Goal: Information Seeking & Learning: Check status

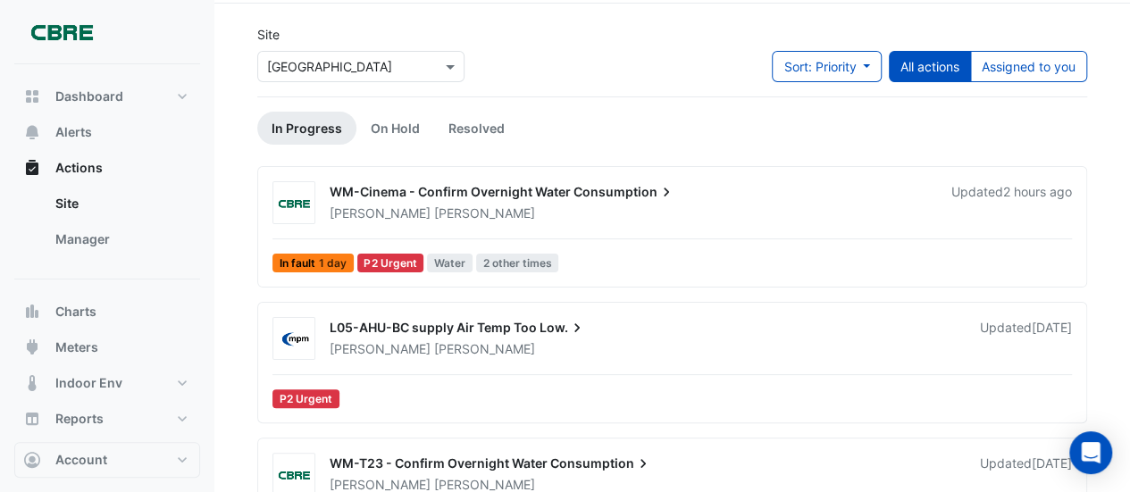
scroll to position [89, 0]
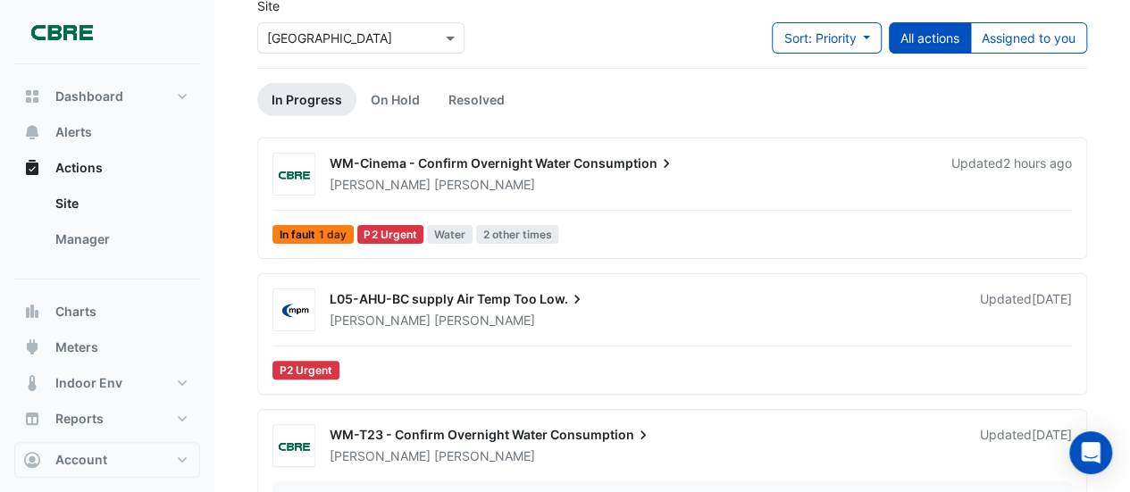
click at [404, 43] on input "text" at bounding box center [343, 38] width 152 height 19
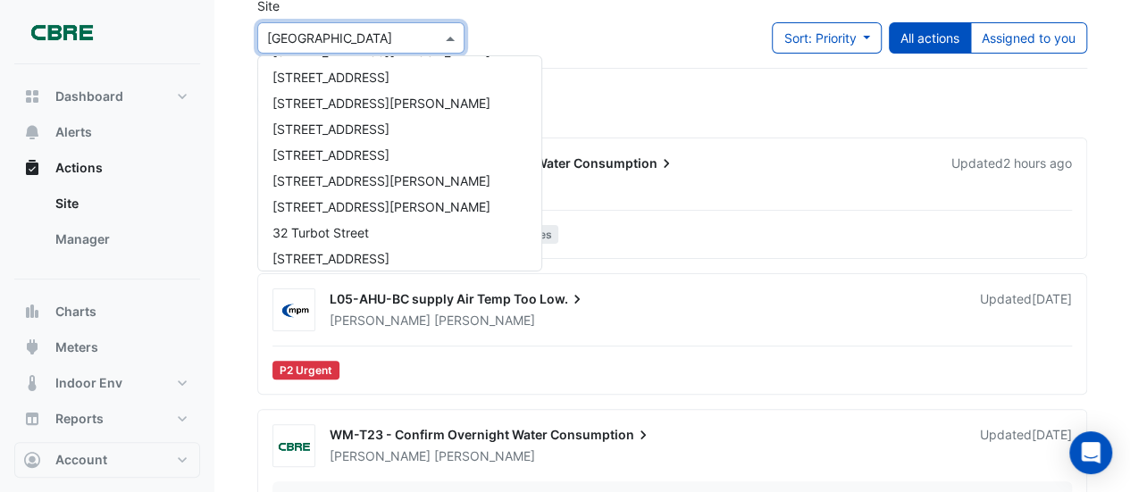
scroll to position [640, 0]
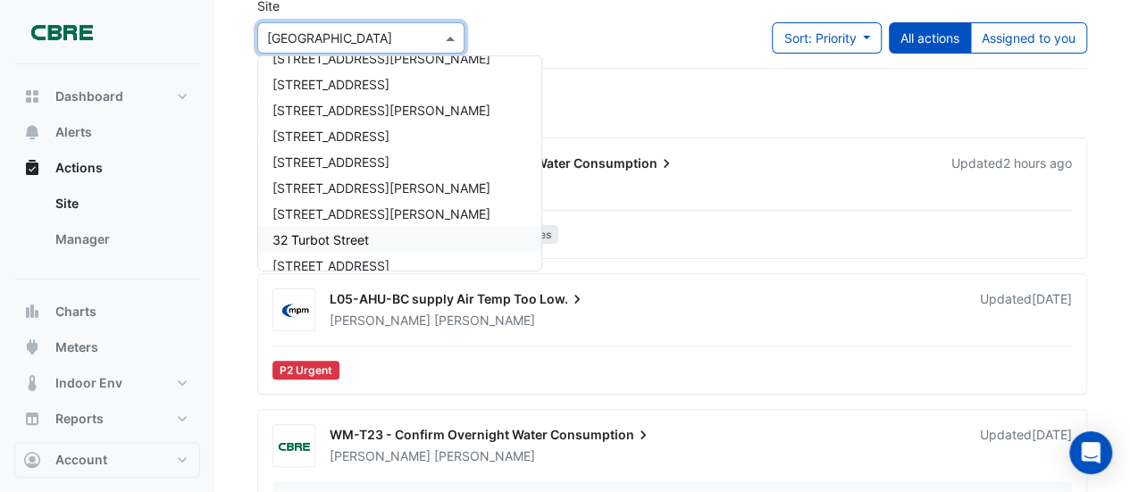
click at [352, 235] on span "32 Turbot Street" at bounding box center [320, 239] width 96 height 15
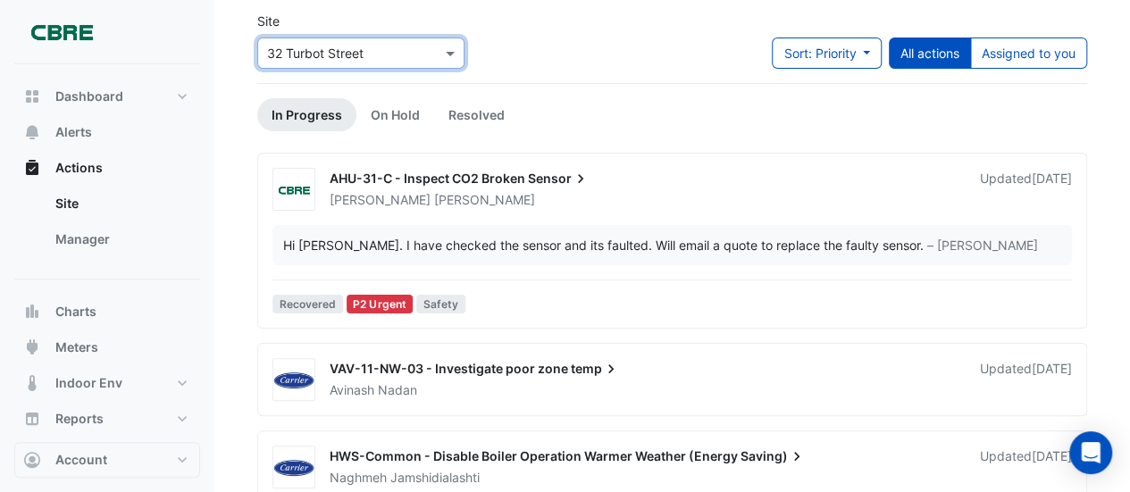
scroll to position [89, 0]
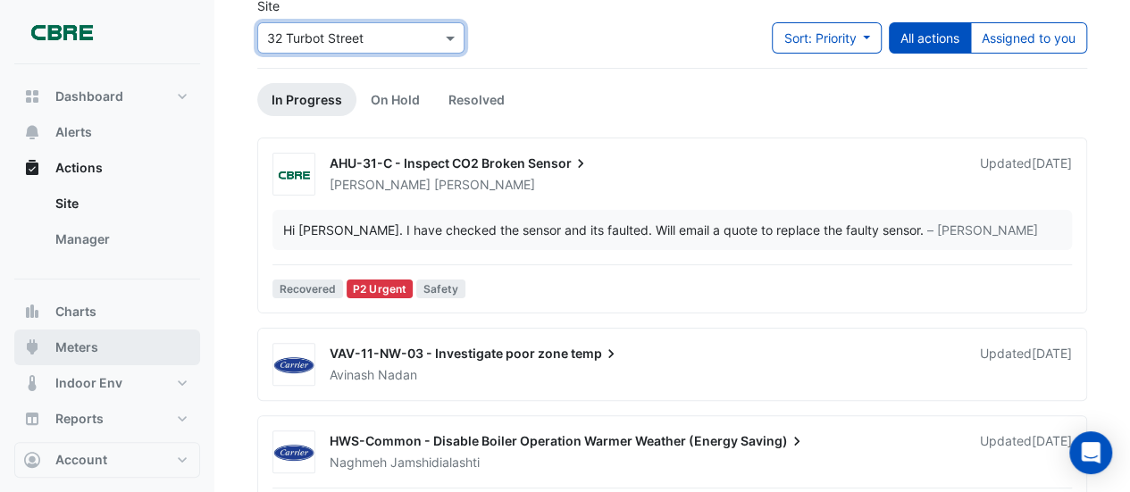
click at [67, 346] on span "Meters" at bounding box center [76, 348] width 43 height 18
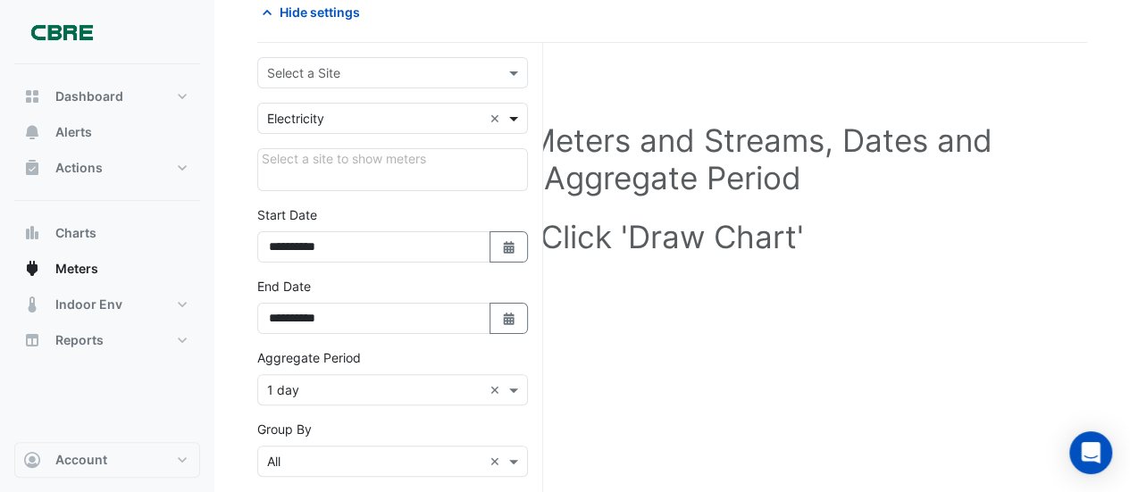
click at [518, 118] on span at bounding box center [516, 118] width 22 height 19
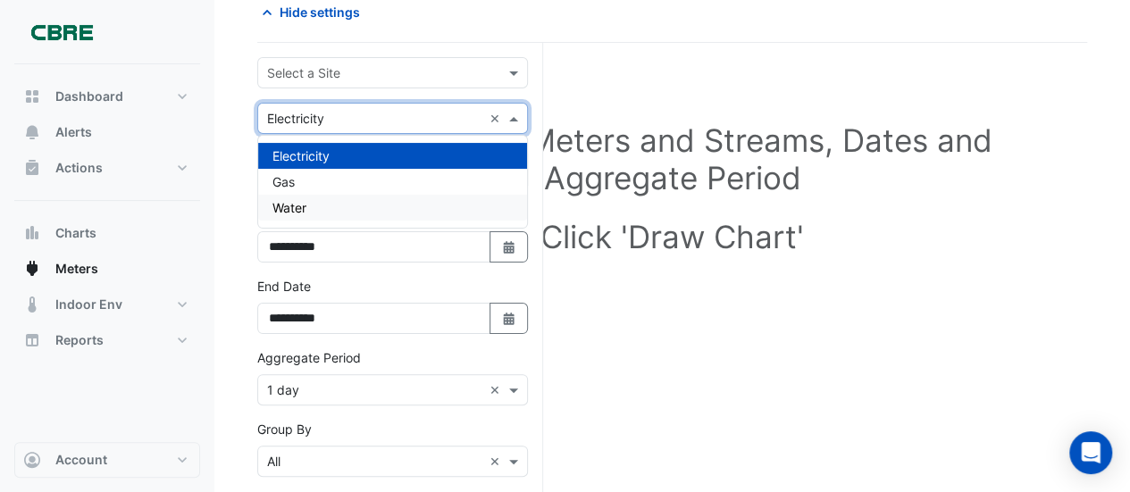
click at [346, 201] on div "Water" at bounding box center [392, 208] width 269 height 26
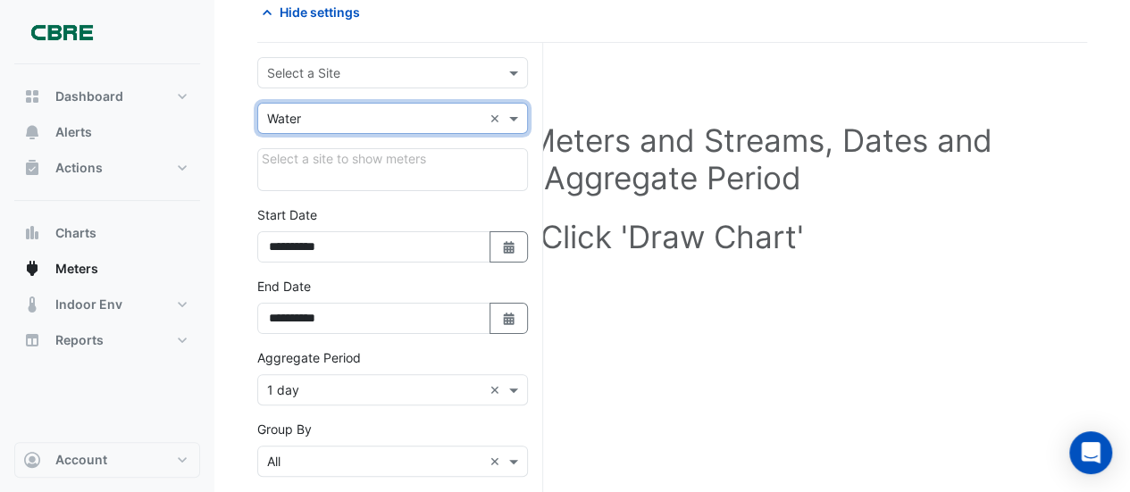
click at [406, 67] on input "text" at bounding box center [374, 73] width 215 height 19
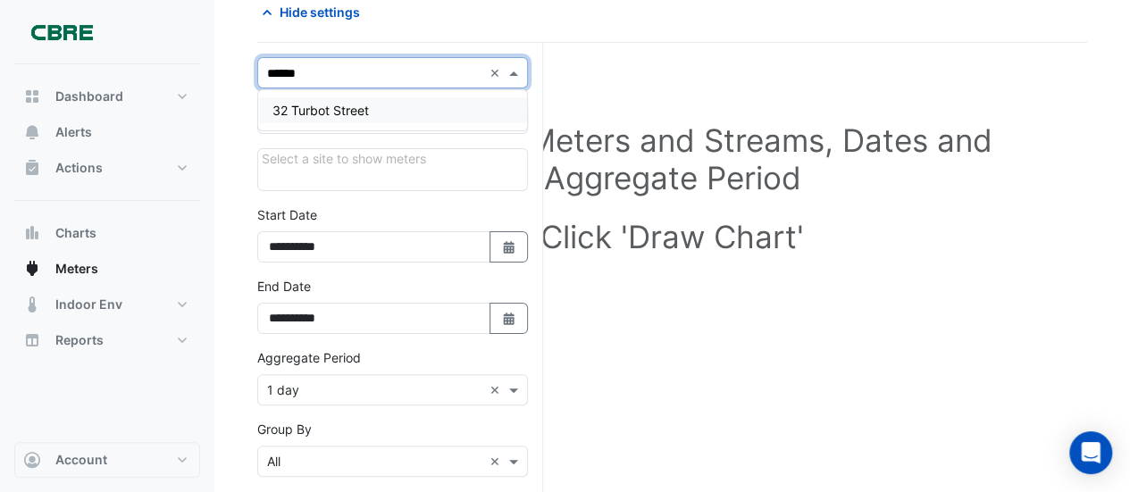
type input "*******"
click at [401, 99] on div "32 Turbot Street" at bounding box center [392, 110] width 269 height 26
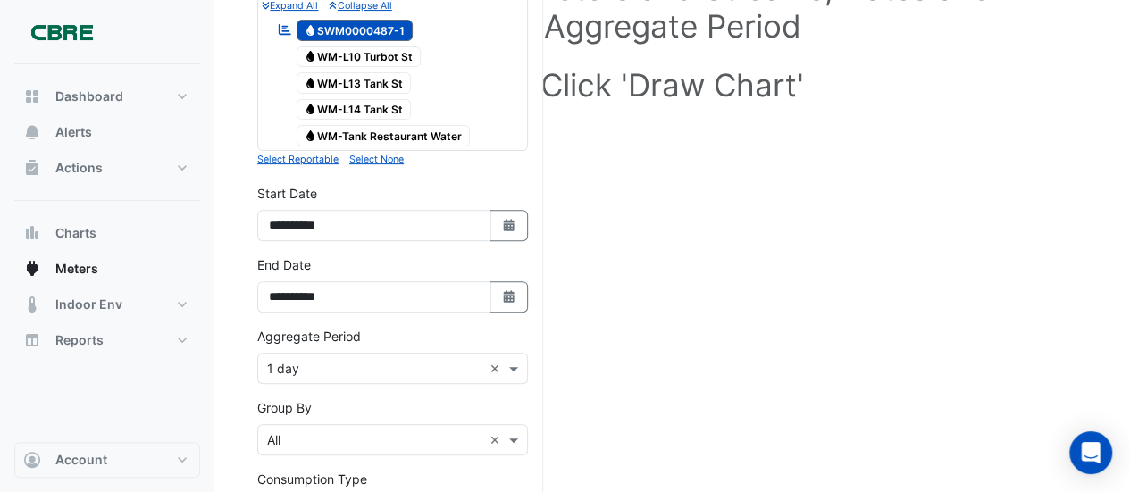
scroll to position [268, 0]
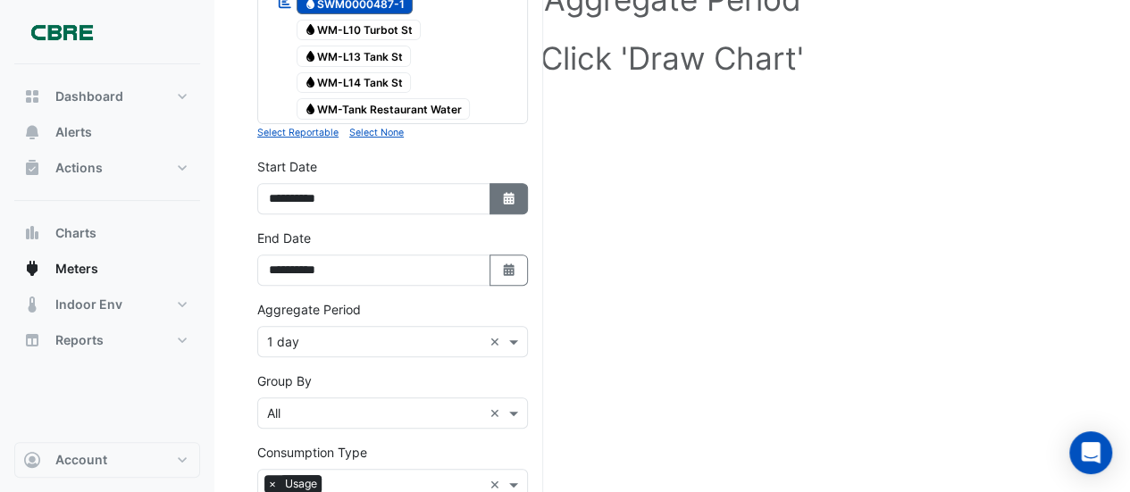
click at [502, 193] on icon "Select Date" at bounding box center [509, 198] width 16 height 13
select select "*"
select select "****"
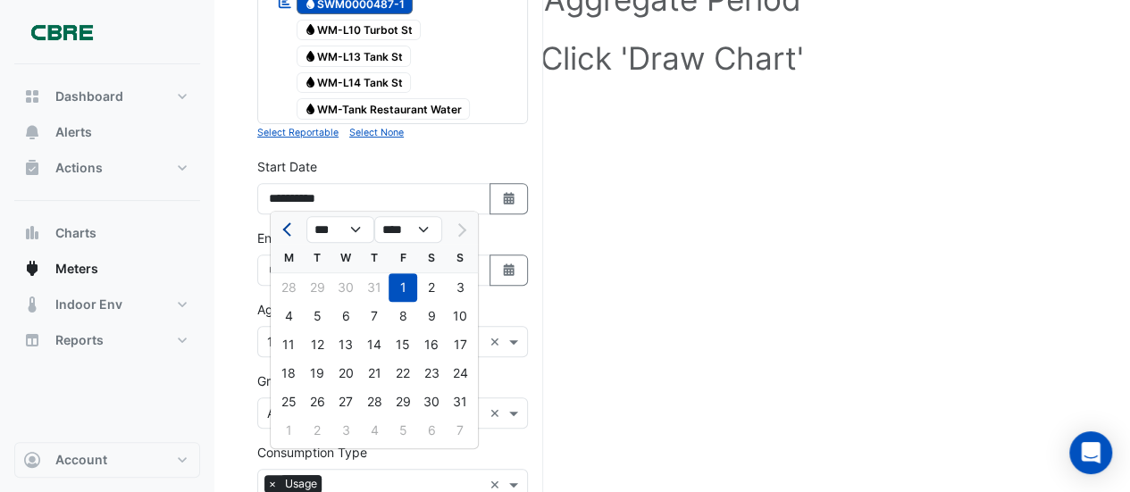
click at [291, 226] on span "Previous month" at bounding box center [288, 229] width 13 height 13
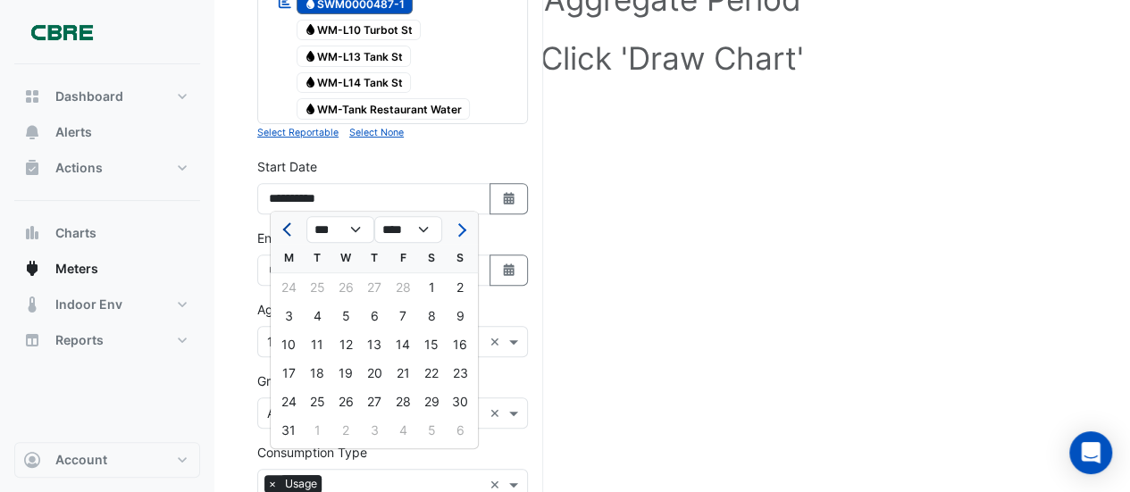
click at [291, 226] on span "Previous month" at bounding box center [288, 229] width 13 height 13
select select "*"
click at [425, 231] on select "**** **** **** **** **** **** **** **** **** **** ****" at bounding box center [408, 229] width 68 height 27
select select "****"
click at [374, 216] on select "**** **** **** **** **** **** **** **** **** **** ****" at bounding box center [408, 229] width 68 height 27
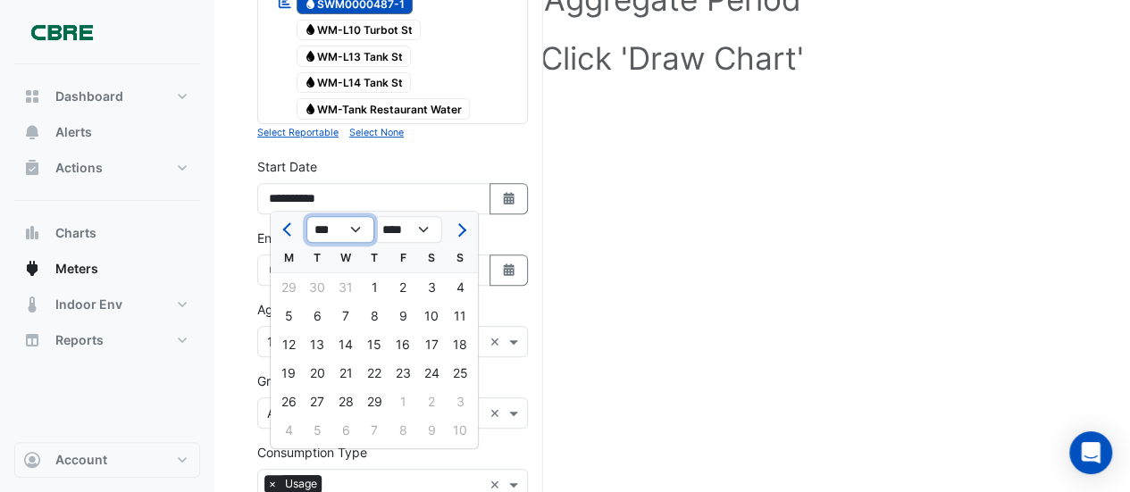
click at [361, 230] on select "*** *** *** *** *** *** *** *** *** *** *** ***" at bounding box center [340, 229] width 68 height 27
select select "*"
click at [306, 216] on select "*** *** *** *** *** *** *** *** *** *** *** ***" at bounding box center [340, 229] width 68 height 27
click at [398, 288] on div "1" at bounding box center [403, 287] width 29 height 29
type input "**********"
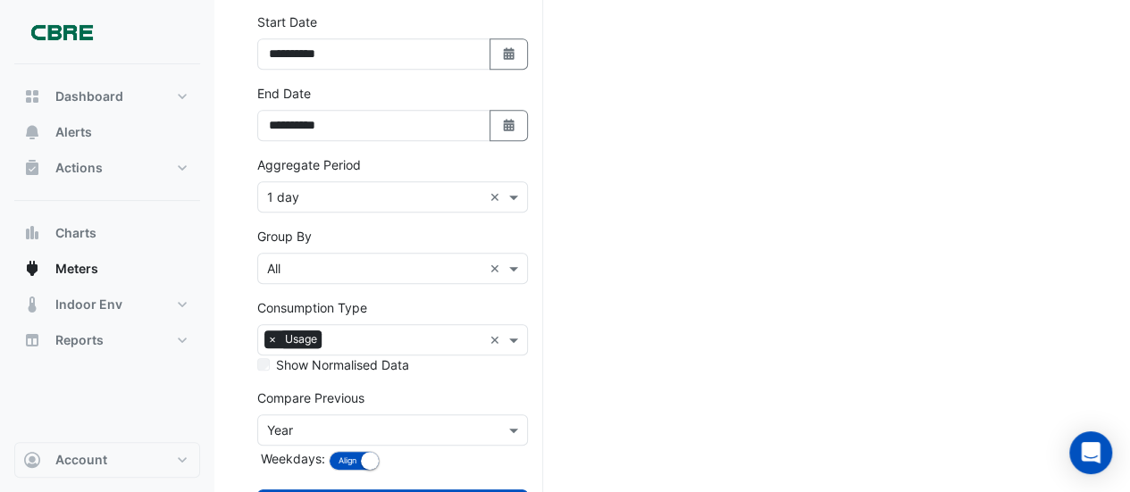
scroll to position [447, 0]
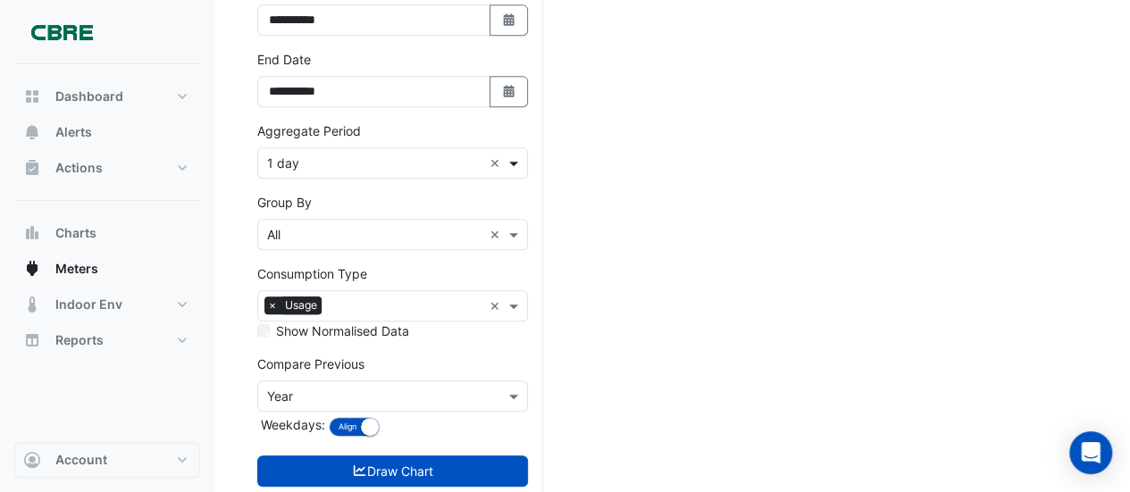
click at [514, 160] on span at bounding box center [516, 163] width 22 height 19
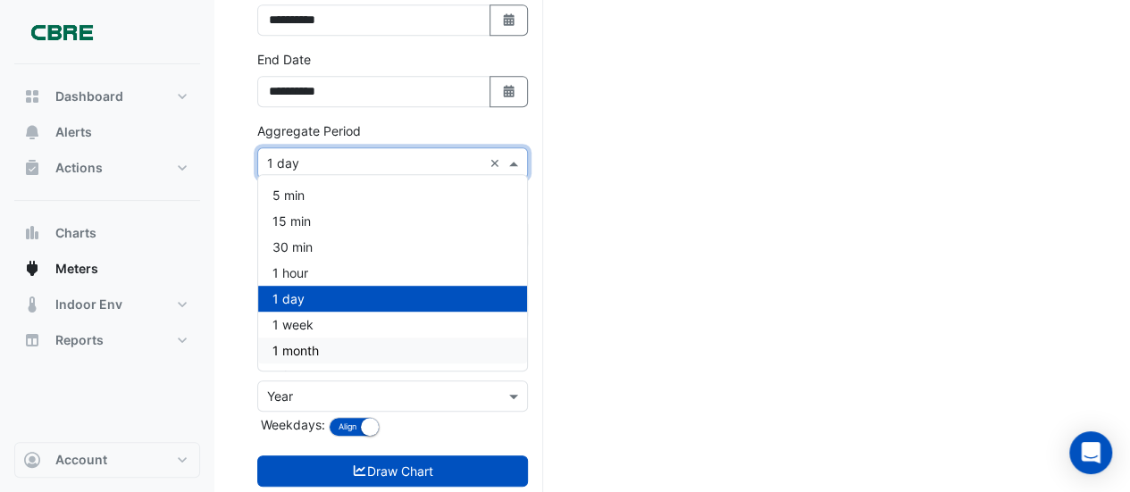
click at [309, 351] on span "1 month" at bounding box center [295, 350] width 46 height 15
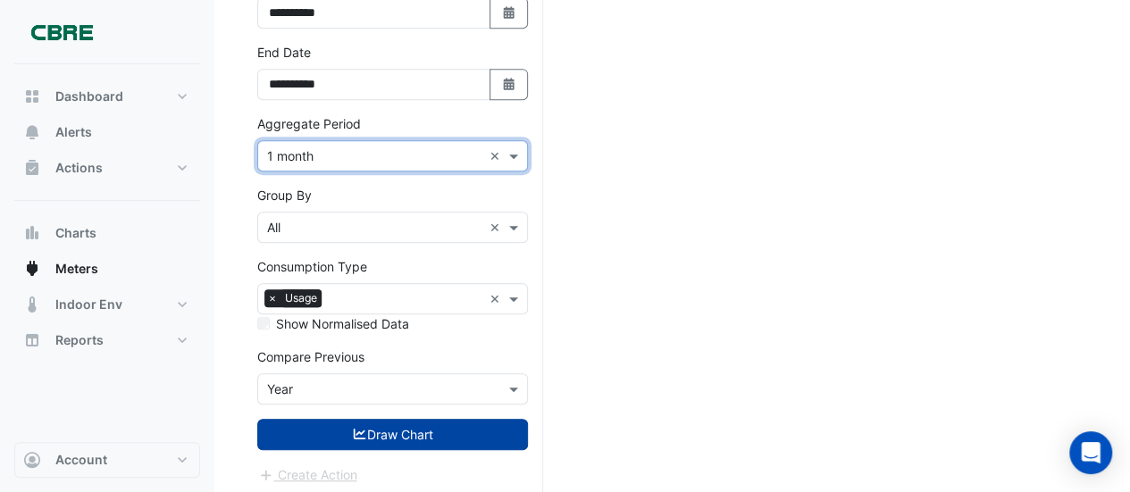
click at [355, 429] on icon "submit" at bounding box center [360, 434] width 13 height 11
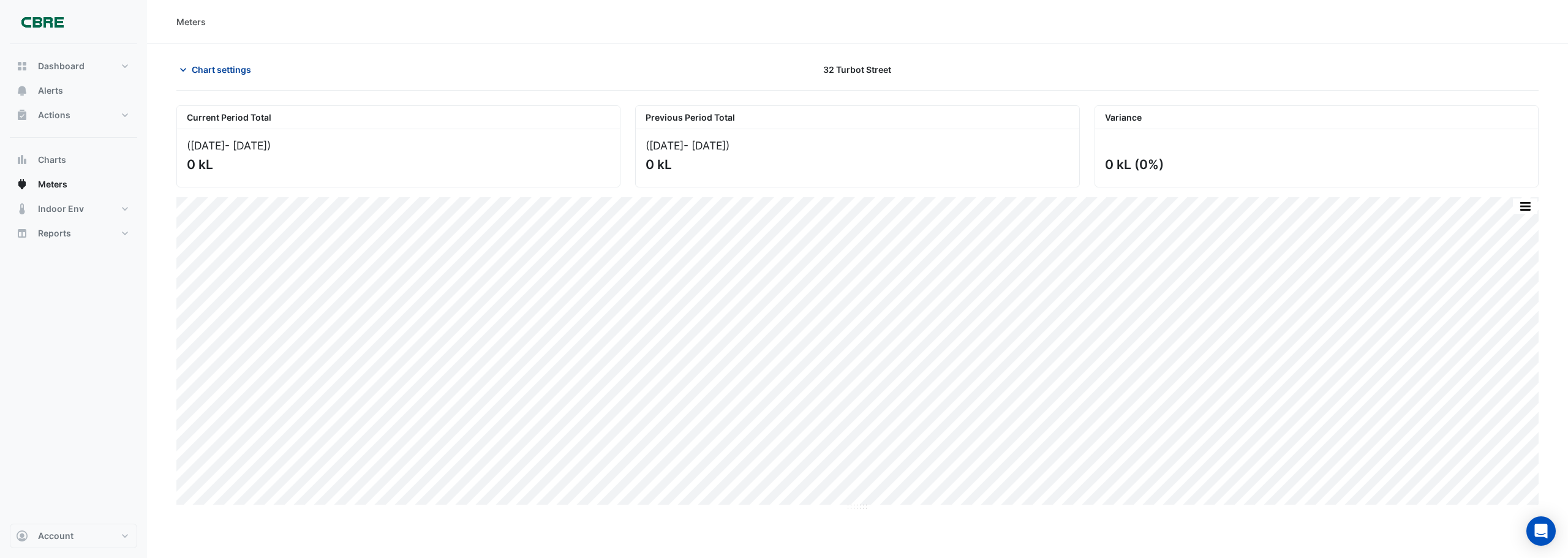
click at [184, 66] on icon "button" at bounding box center [183, 70] width 12 height 12
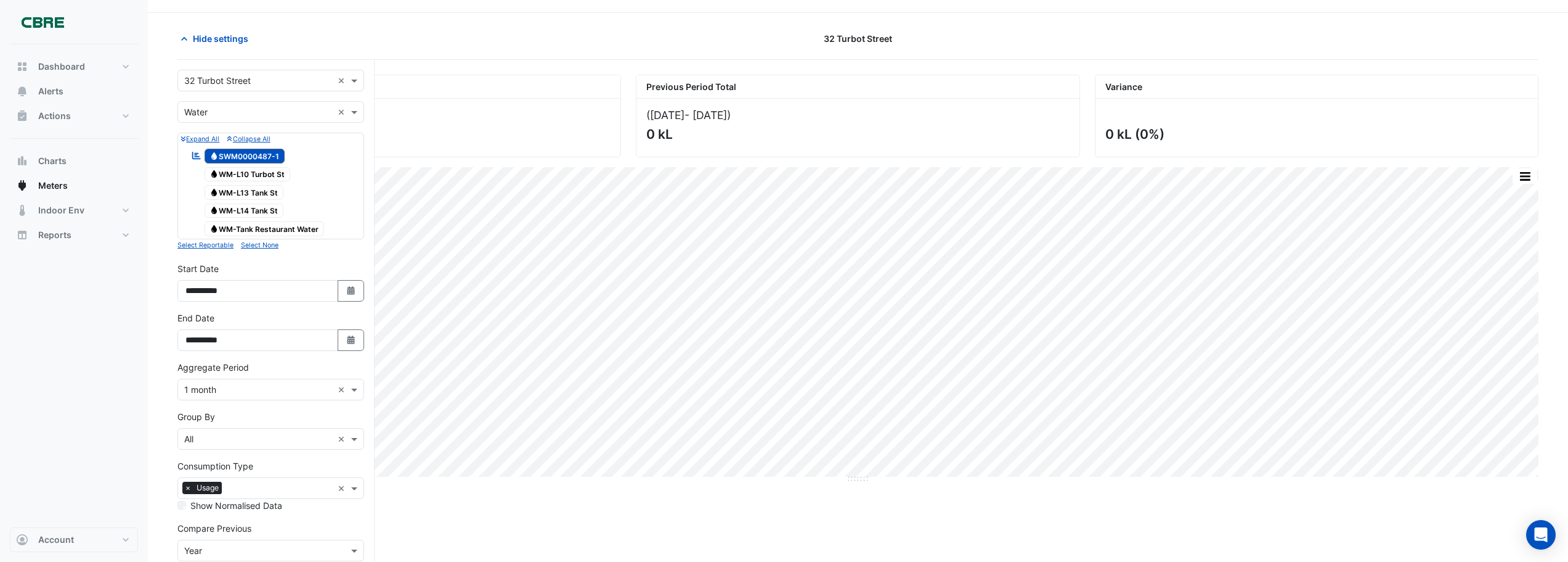
scroll to position [61, 0]
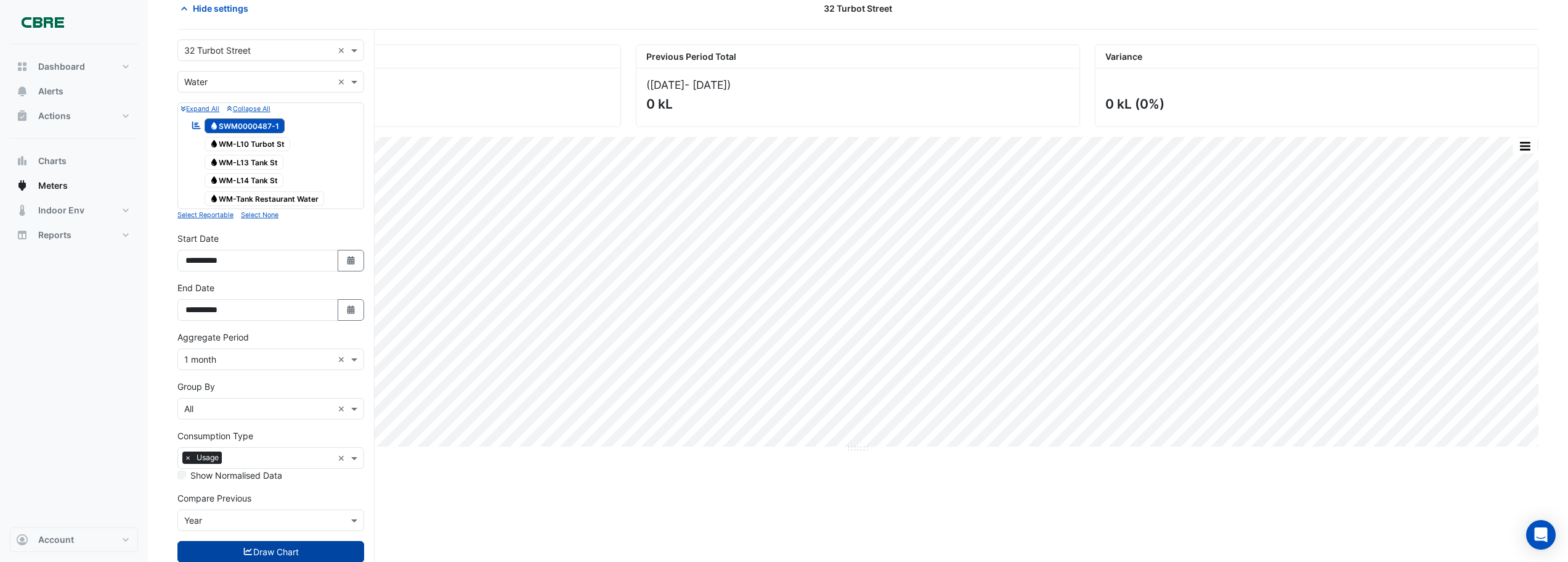
click at [268, 143] on span "Water WM-L10 Turbot St" at bounding box center [248, 144] width 86 height 14
click at [261, 160] on span "Water WM-L13 Tank St" at bounding box center [244, 162] width 79 height 14
click at [260, 181] on span "Water WM-L14 Tank St" at bounding box center [244, 180] width 79 height 14
click at [260, 204] on span "Water WM-Tank Restaurant Water" at bounding box center [265, 198] width 120 height 14
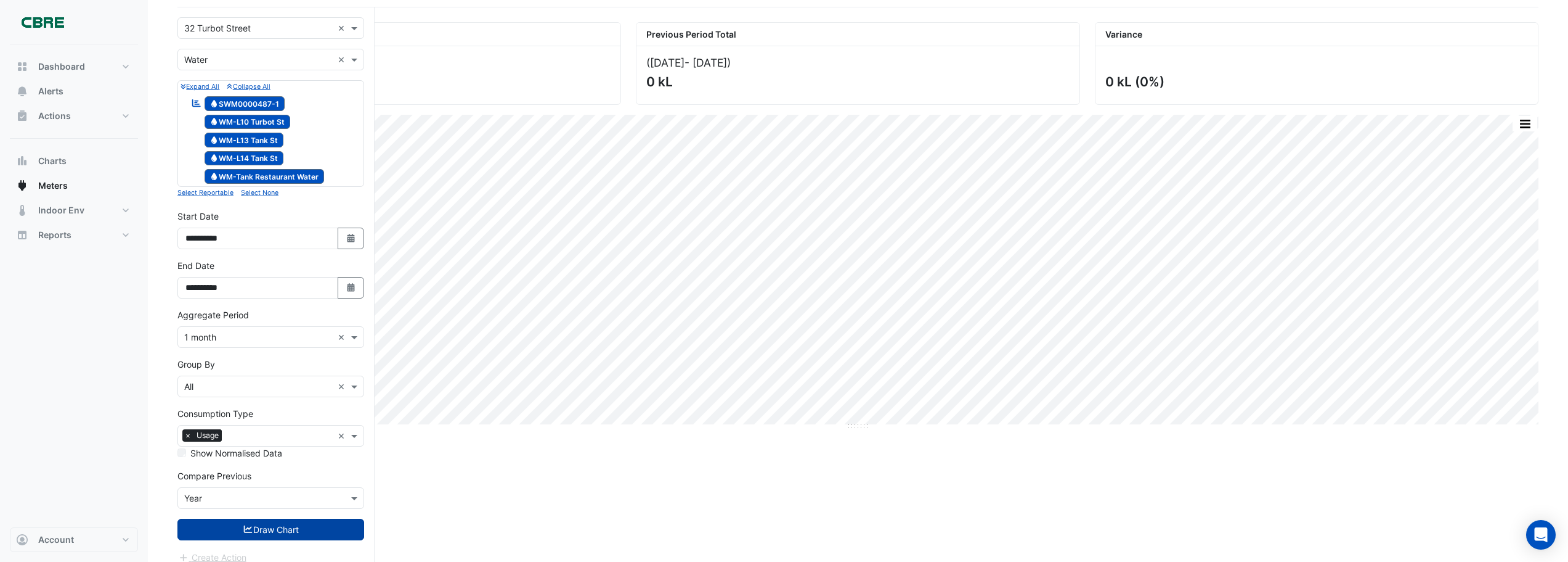
scroll to position [96, 0]
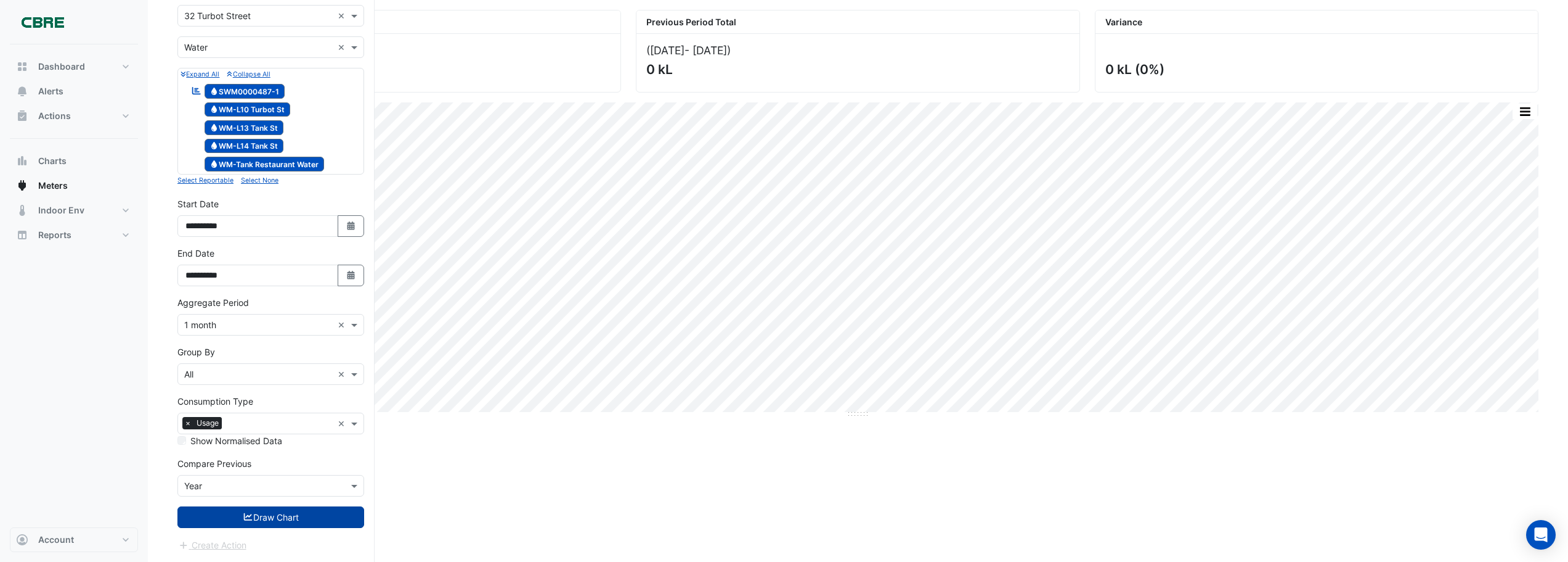
click at [294, 339] on button "Draw Chart" at bounding box center [270, 516] width 187 height 21
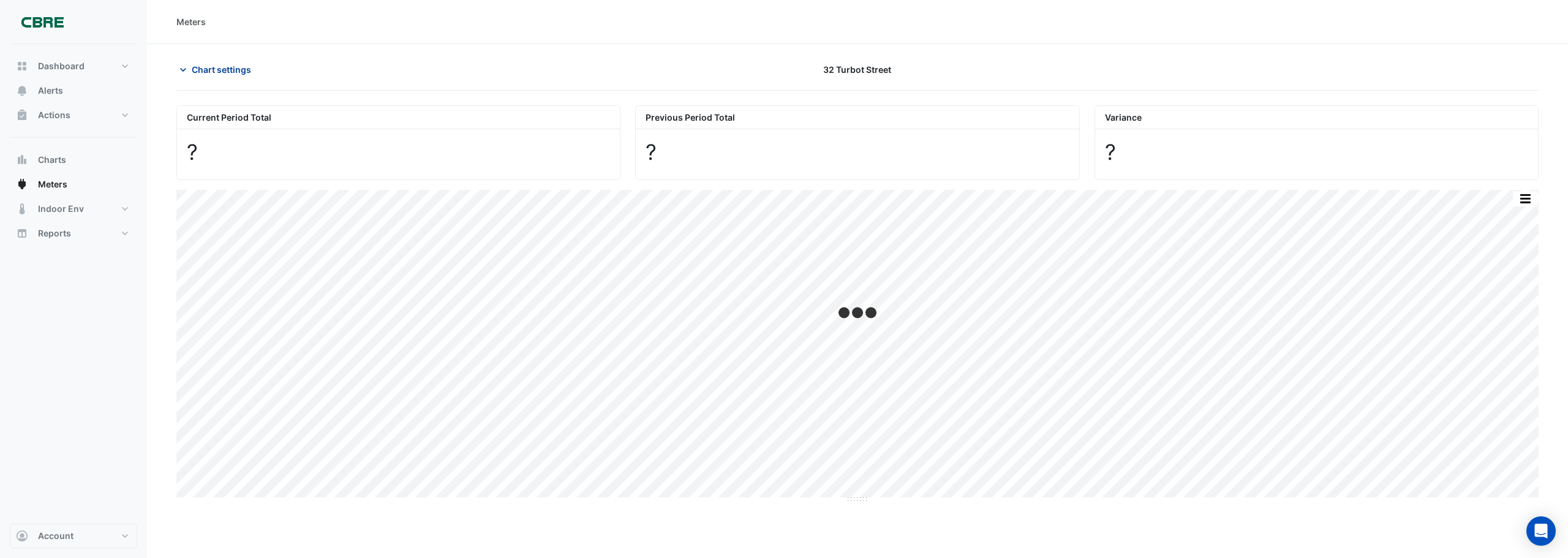
click at [188, 64] on icon "button" at bounding box center [183, 70] width 12 height 12
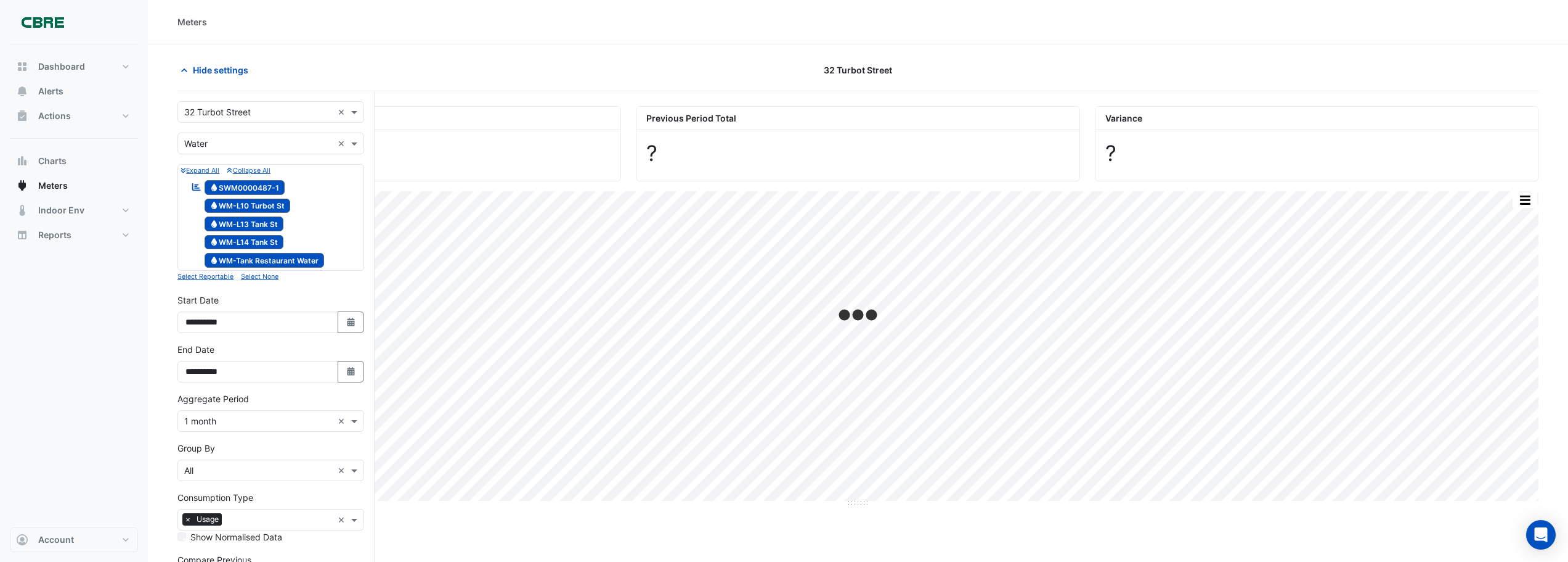
click at [250, 260] on span "Water WM-Tank Restaurant Water" at bounding box center [265, 260] width 120 height 14
click at [325, 55] on section "Hide settings [STREET_ADDRESS] Current Period Total ? Previous Period Total ? […" at bounding box center [857, 351] width 1420 height 614
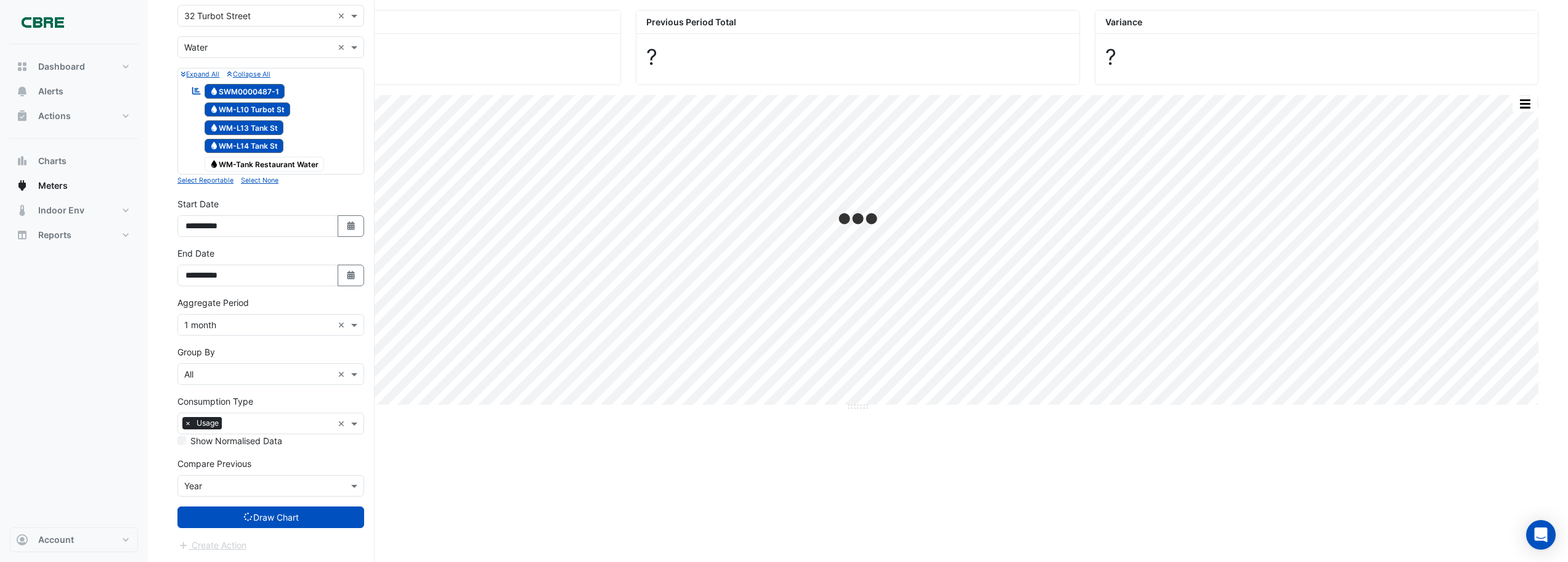
click at [246, 339] on icon "submit" at bounding box center [248, 516] width 12 height 10
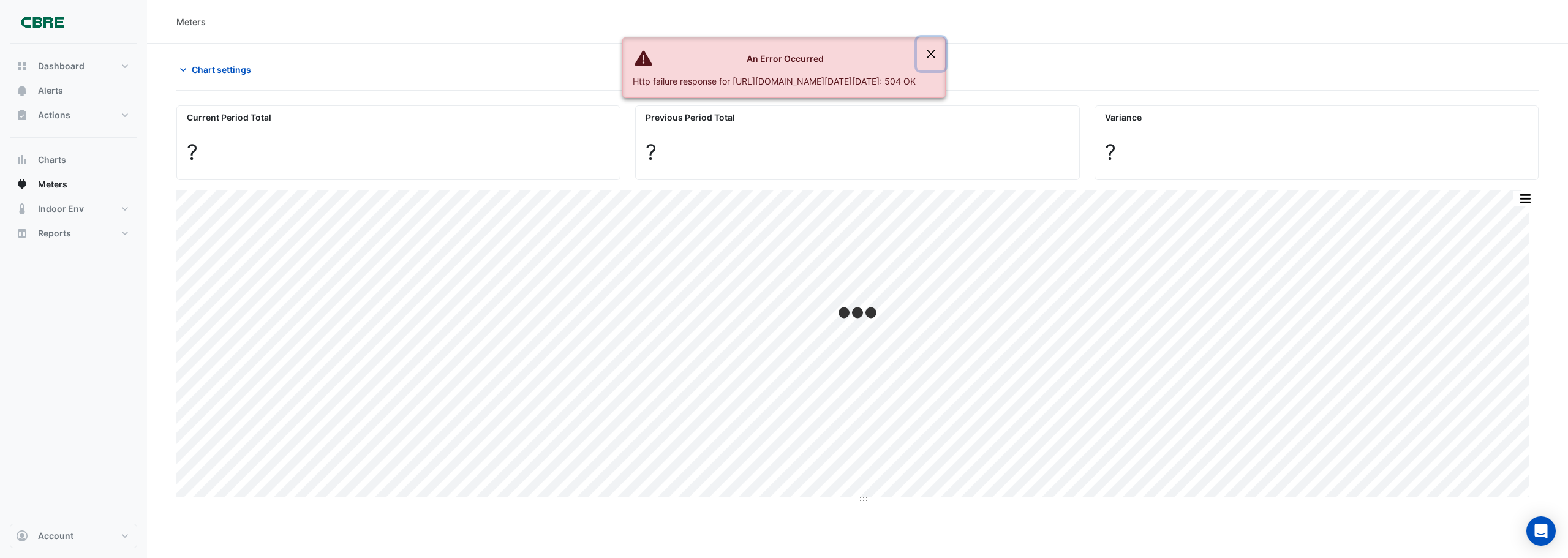
click at [783, 51] on button "Close" at bounding box center [930, 53] width 28 height 33
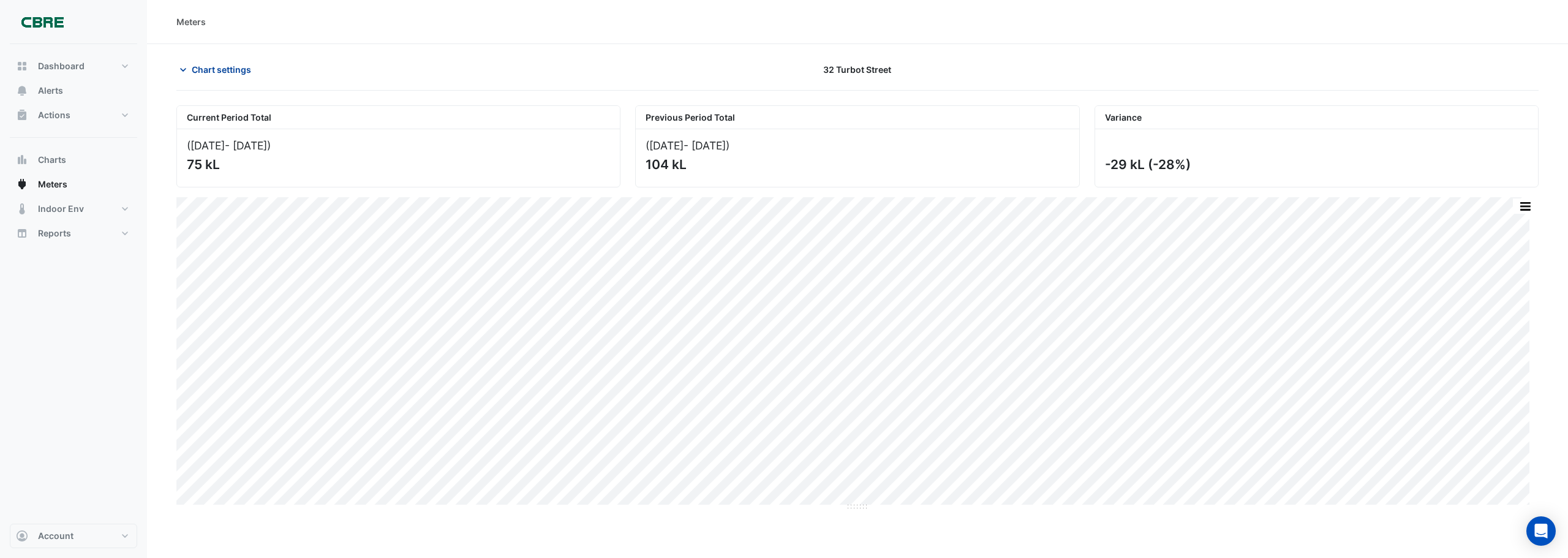
click at [180, 71] on icon "button" at bounding box center [183, 70] width 12 height 12
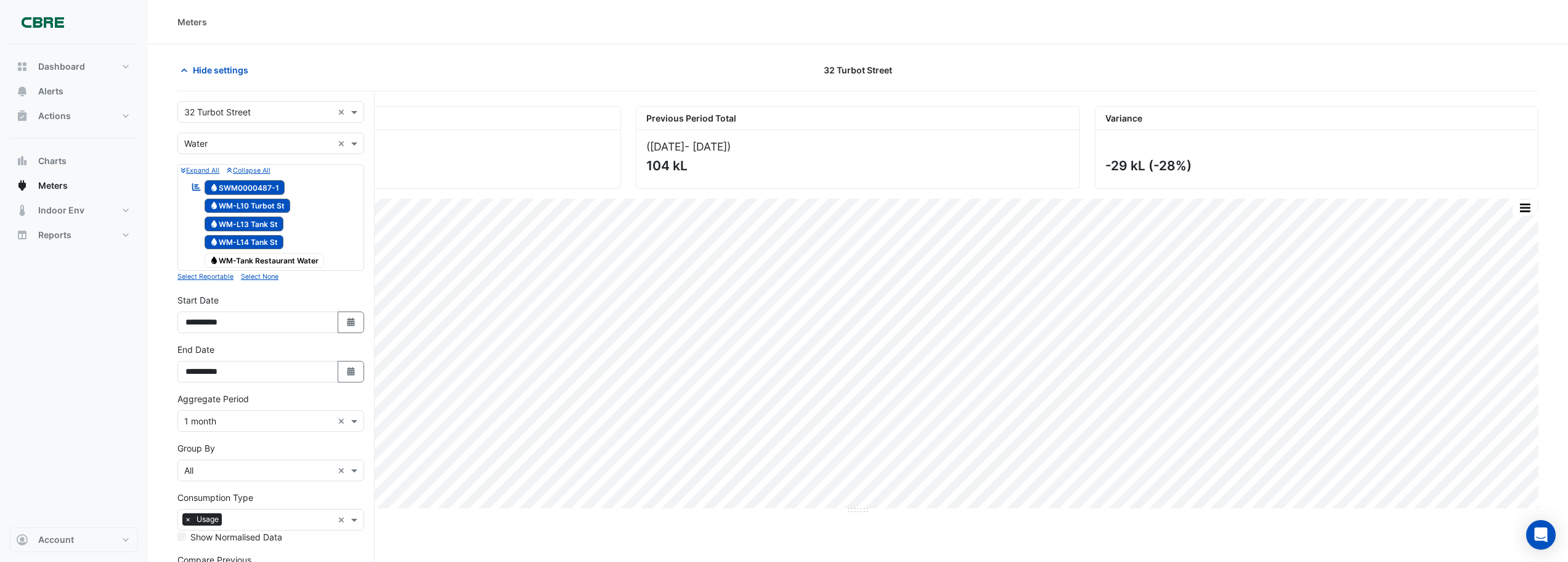
click at [522, 52] on section "Hide settings [STREET_ADDRESS] Current Period Total ([DATE] - [DATE] ) 75 kL Pr…" at bounding box center [857, 351] width 1420 height 614
click at [415, 19] on div "Meters" at bounding box center [857, 21] width 1361 height 13
click at [214, 72] on span "Hide settings" at bounding box center [221, 70] width 55 height 13
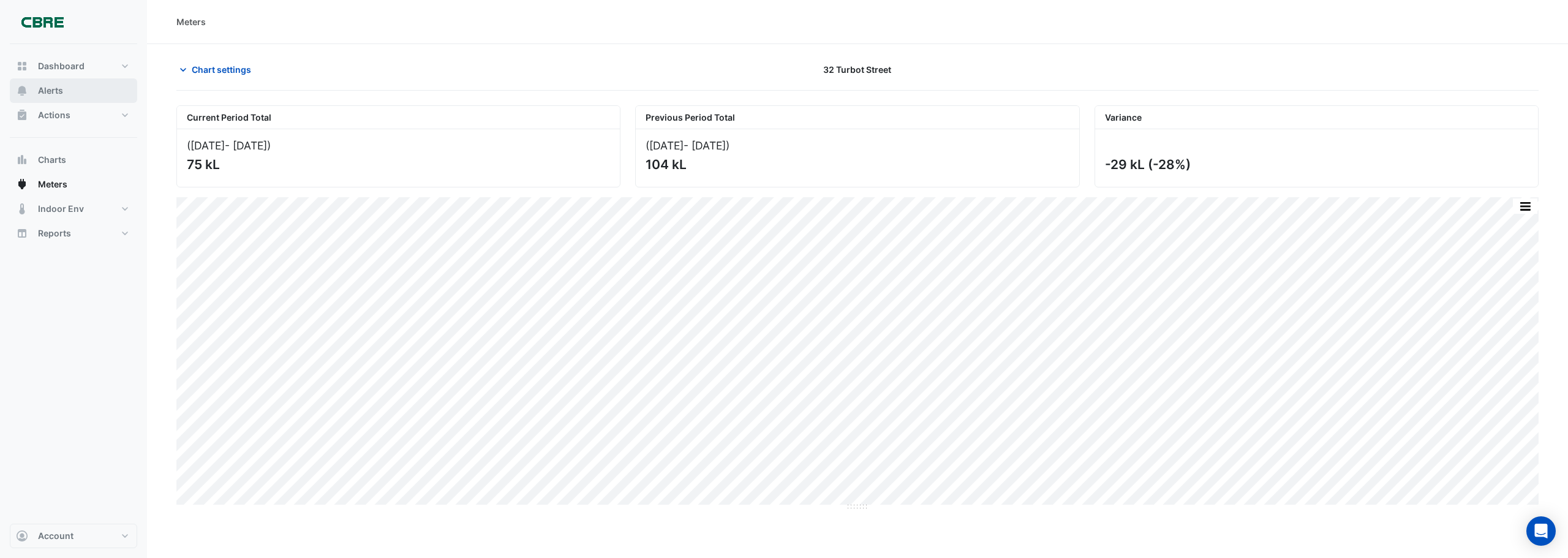
click at [74, 92] on button "Alerts" at bounding box center [73, 90] width 128 height 25
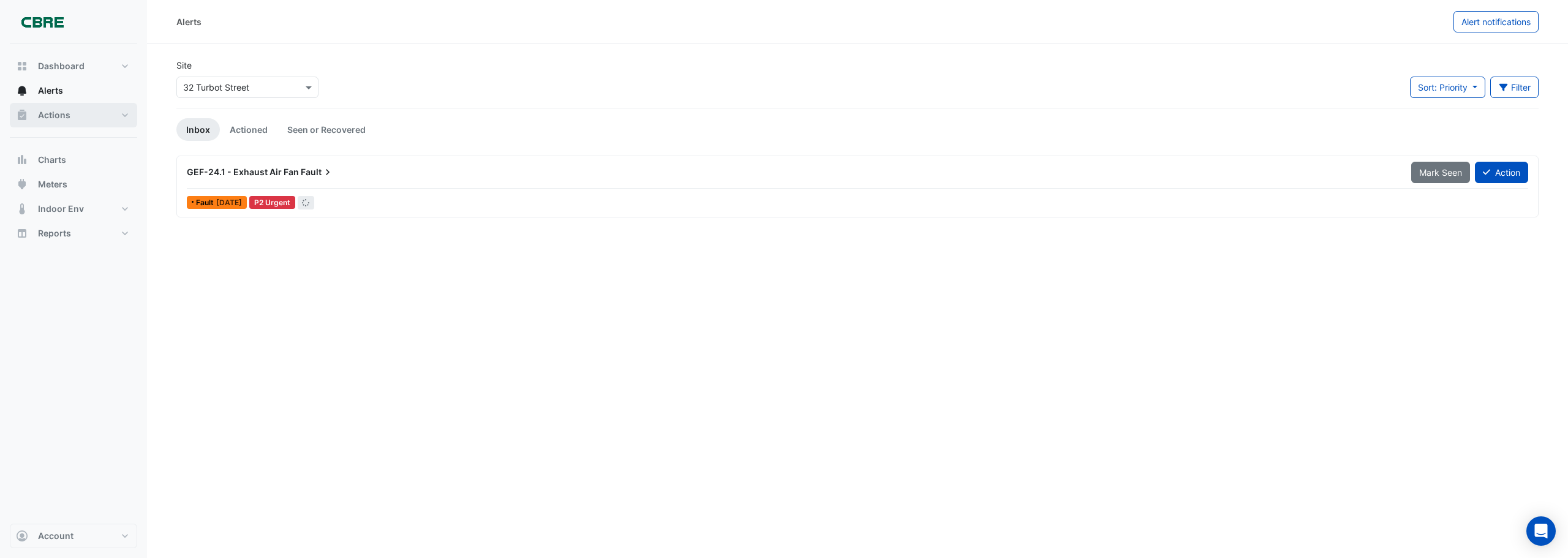
click at [84, 121] on button "Actions" at bounding box center [73, 115] width 128 height 25
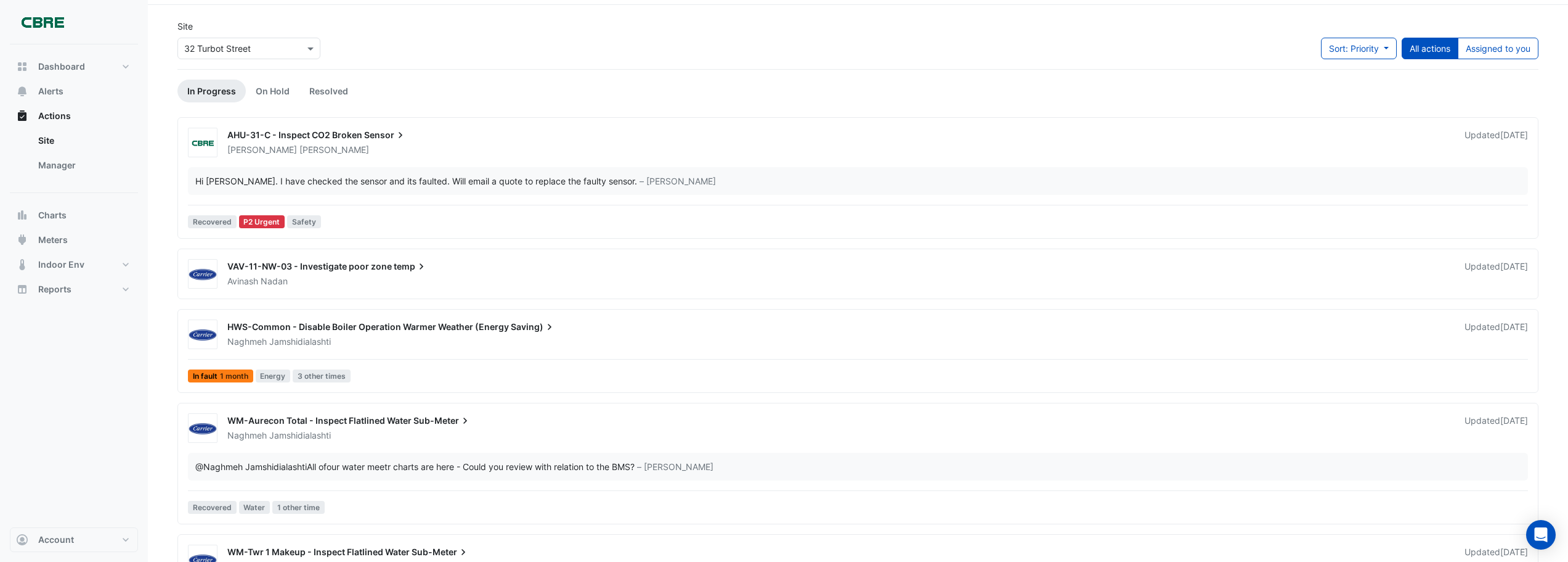
scroll to position [61, 0]
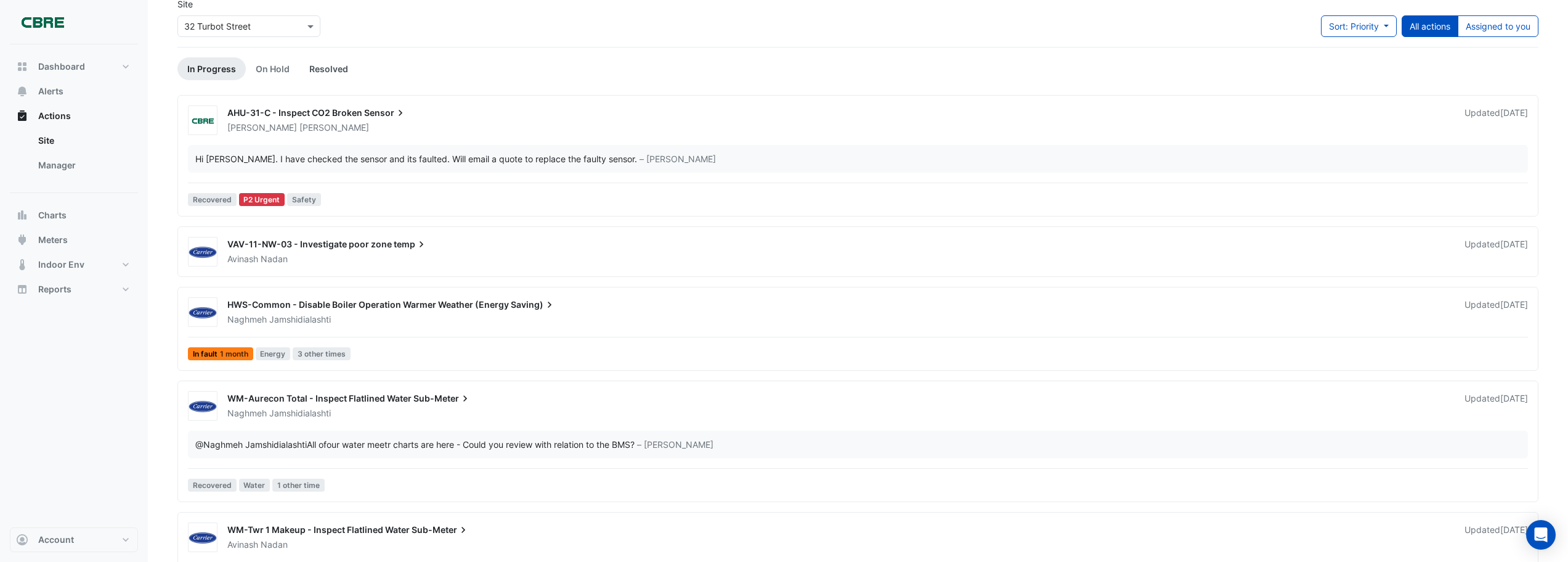
click at [323, 72] on link "Resolved" at bounding box center [328, 68] width 59 height 23
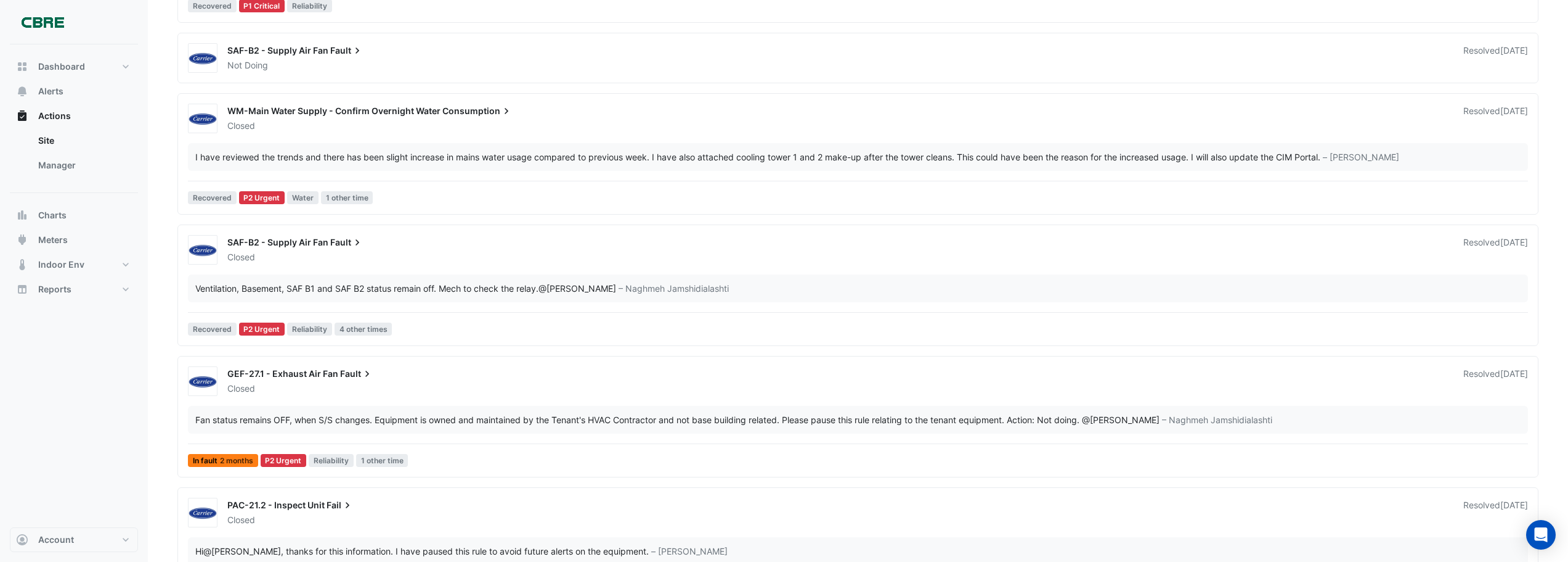
scroll to position [1727, 0]
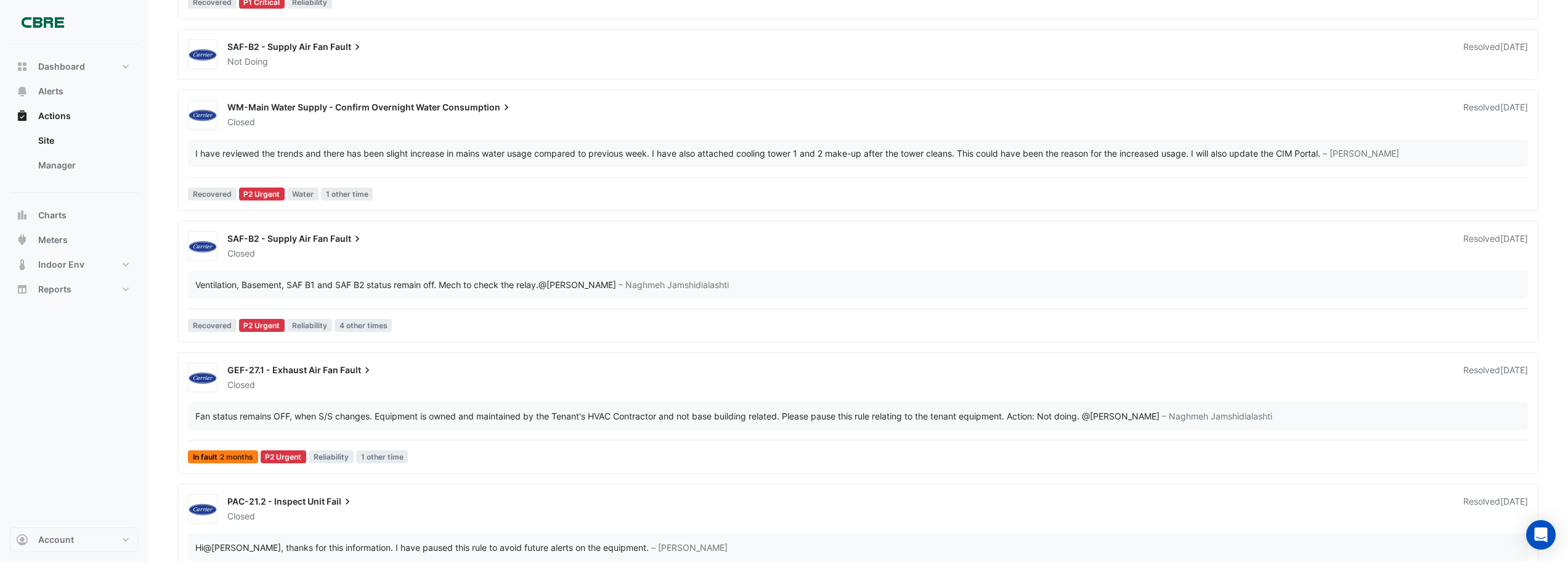
click at [301, 192] on span "Water" at bounding box center [303, 194] width 32 height 13
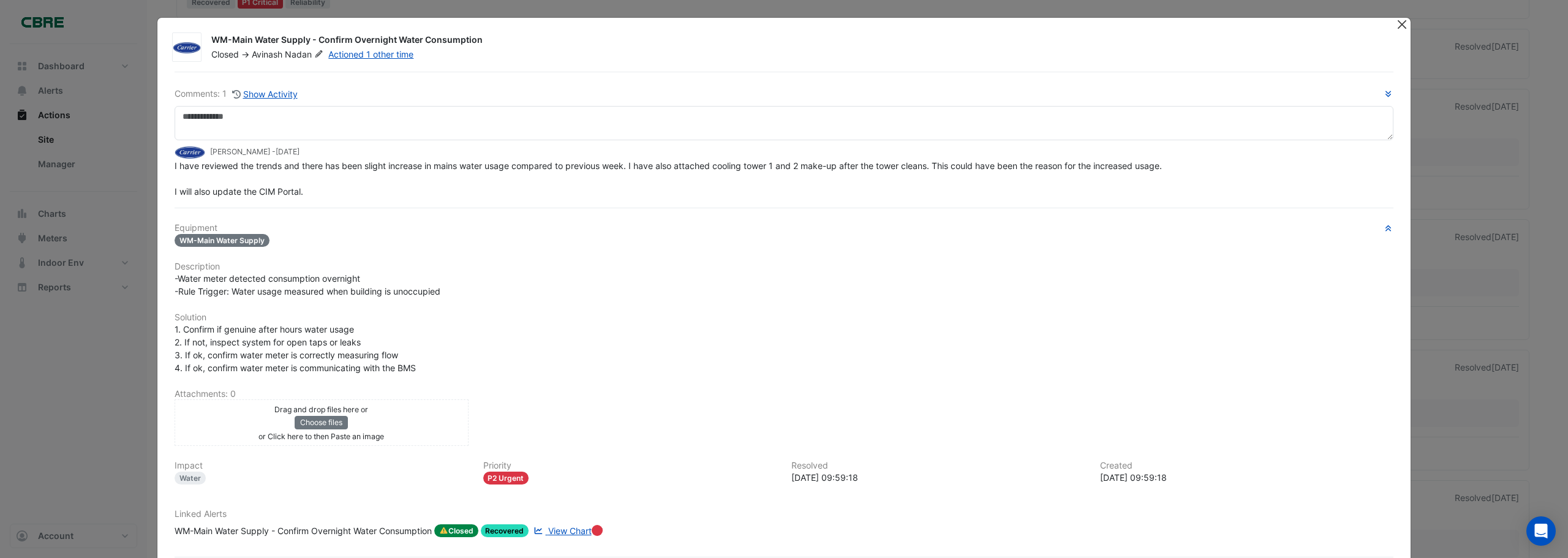
click at [783, 27] on button "Close" at bounding box center [1401, 24] width 13 height 13
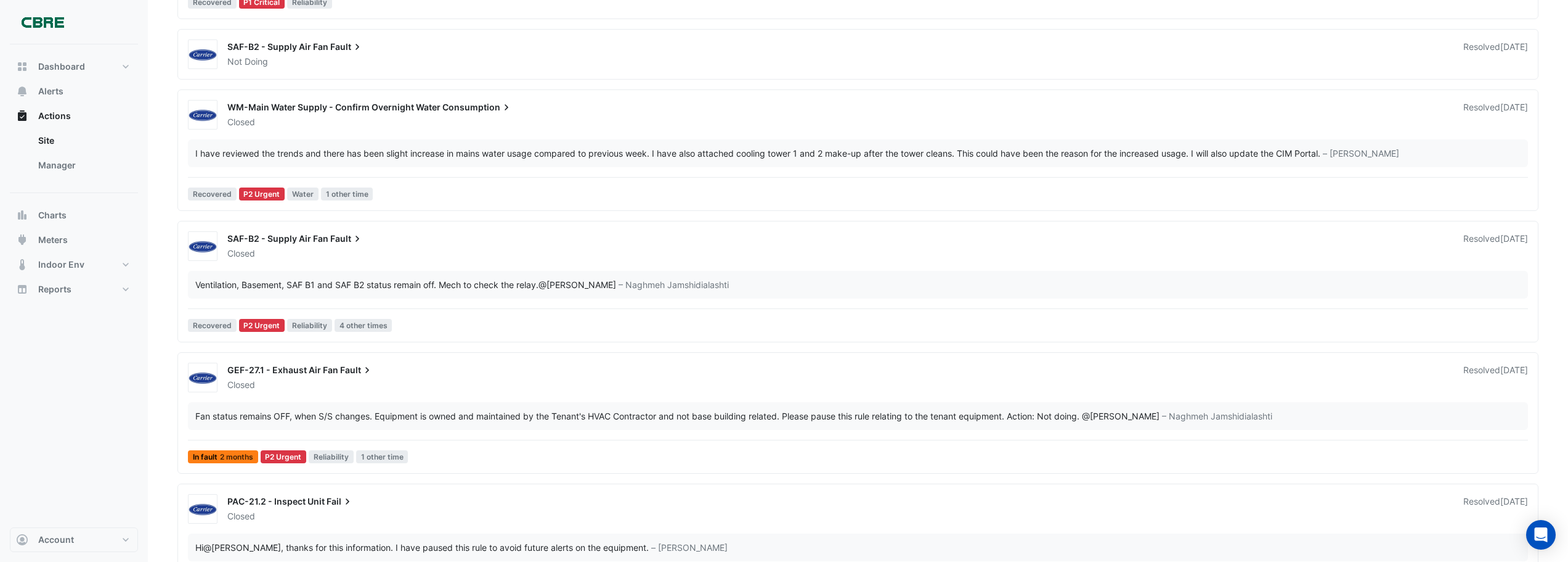
click at [303, 194] on span "Water" at bounding box center [303, 194] width 32 height 13
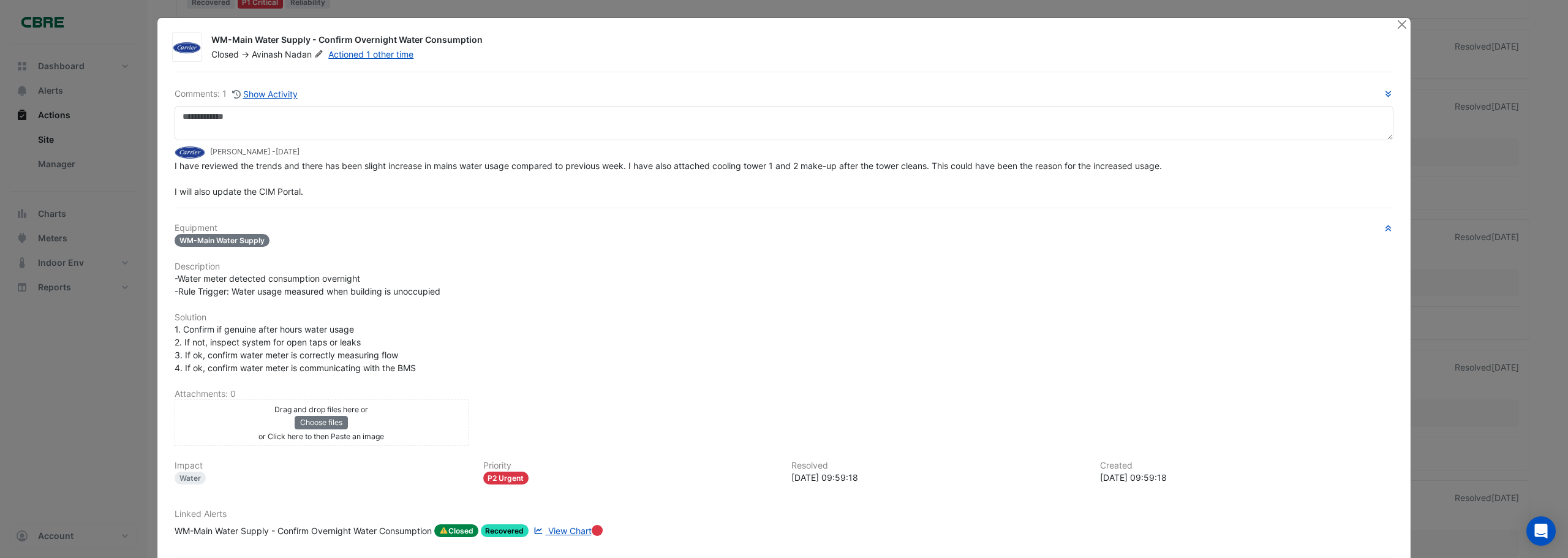
click at [189, 337] on div "Water" at bounding box center [191, 478] width 32 height 13
click at [193, 337] on div "Water" at bounding box center [191, 478] width 32 height 13
click at [783, 27] on button "Close" at bounding box center [1401, 24] width 13 height 13
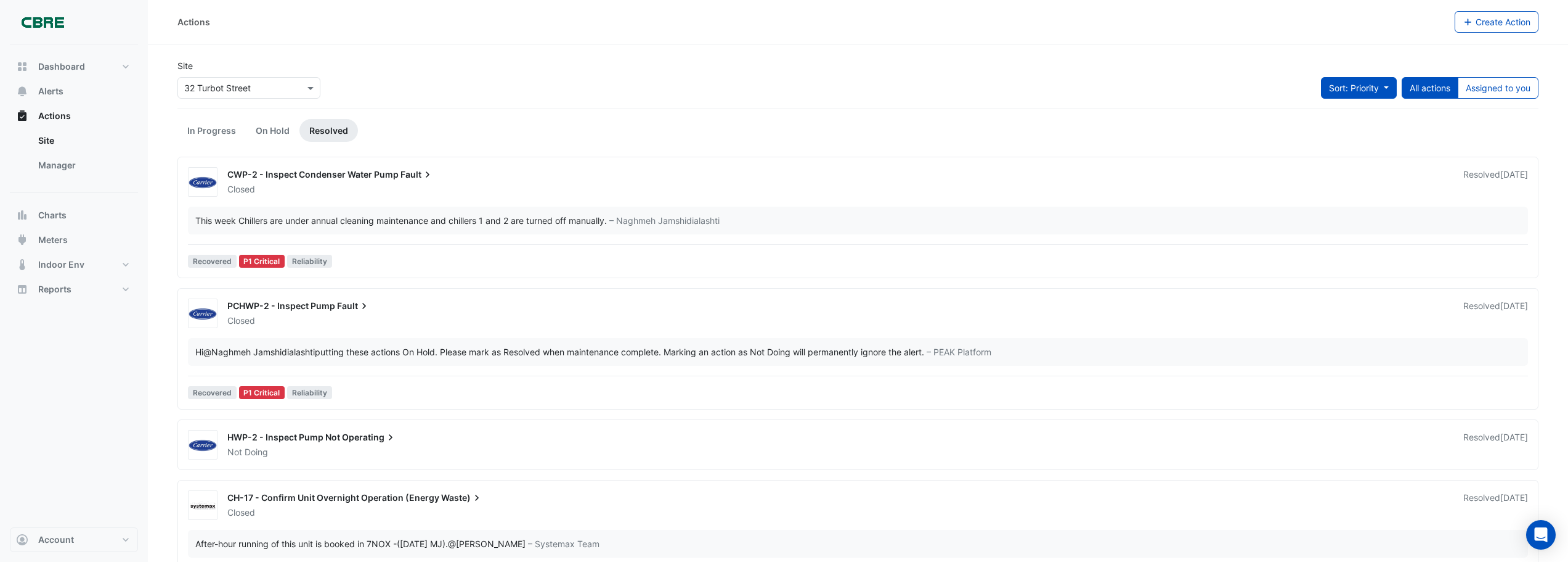
click at [788, 86] on button "Sort: Priority" at bounding box center [1359, 88] width 76 height 21
click at [788, 75] on div "Site Select a Site × 32 Turbot Street Sort: Priority All actions Assigned to you" at bounding box center [858, 84] width 1376 height 49
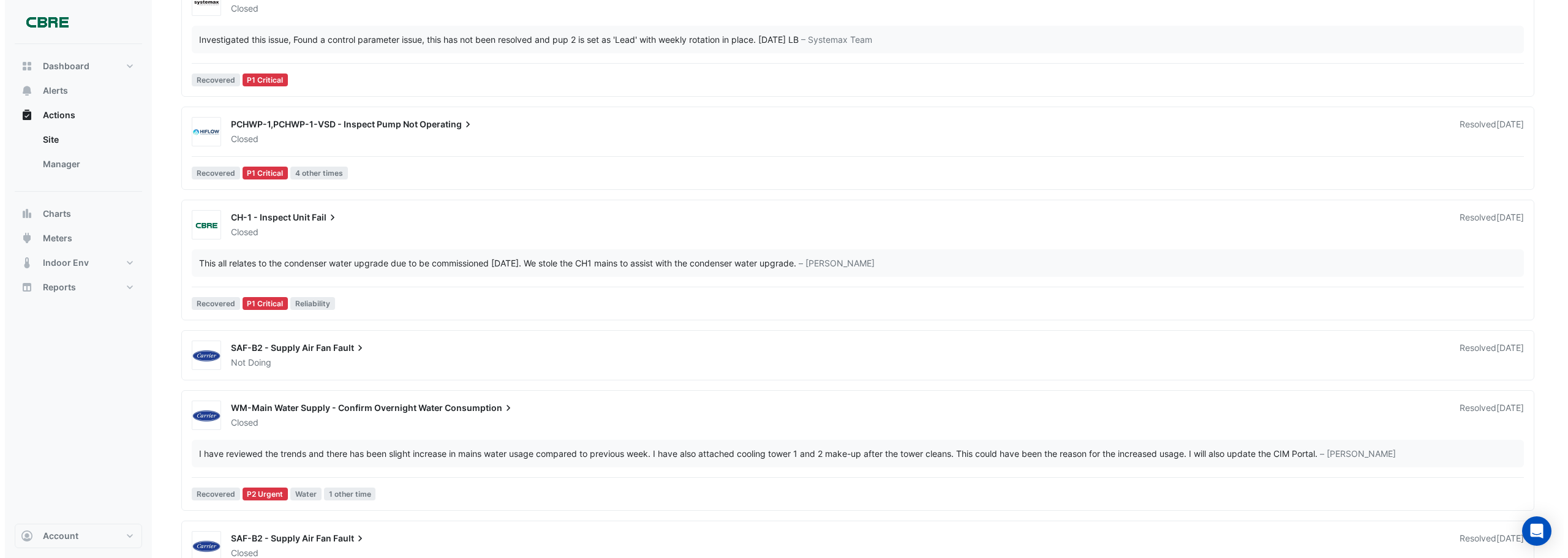
scroll to position [1470, 0]
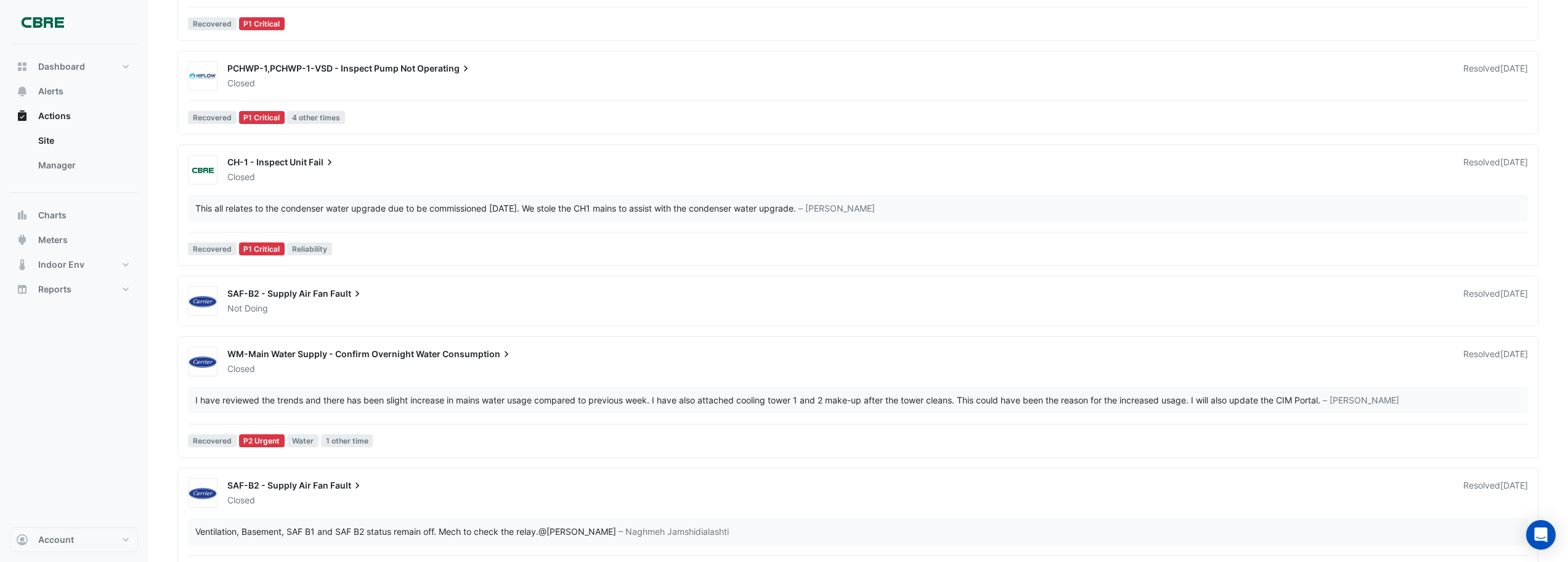
click at [424, 339] on span "WM-Main Water Supply - Confirm Overnight Water" at bounding box center [334, 353] width 213 height 10
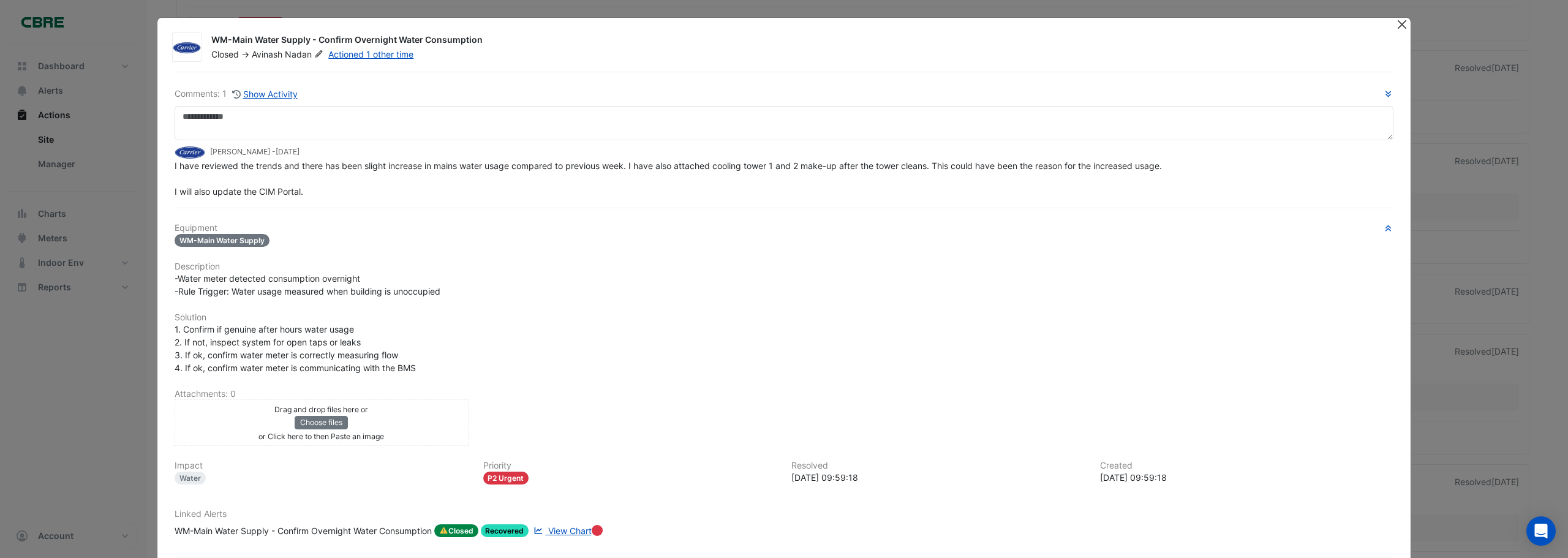
click at [783, 29] on button "Close" at bounding box center [1401, 24] width 13 height 13
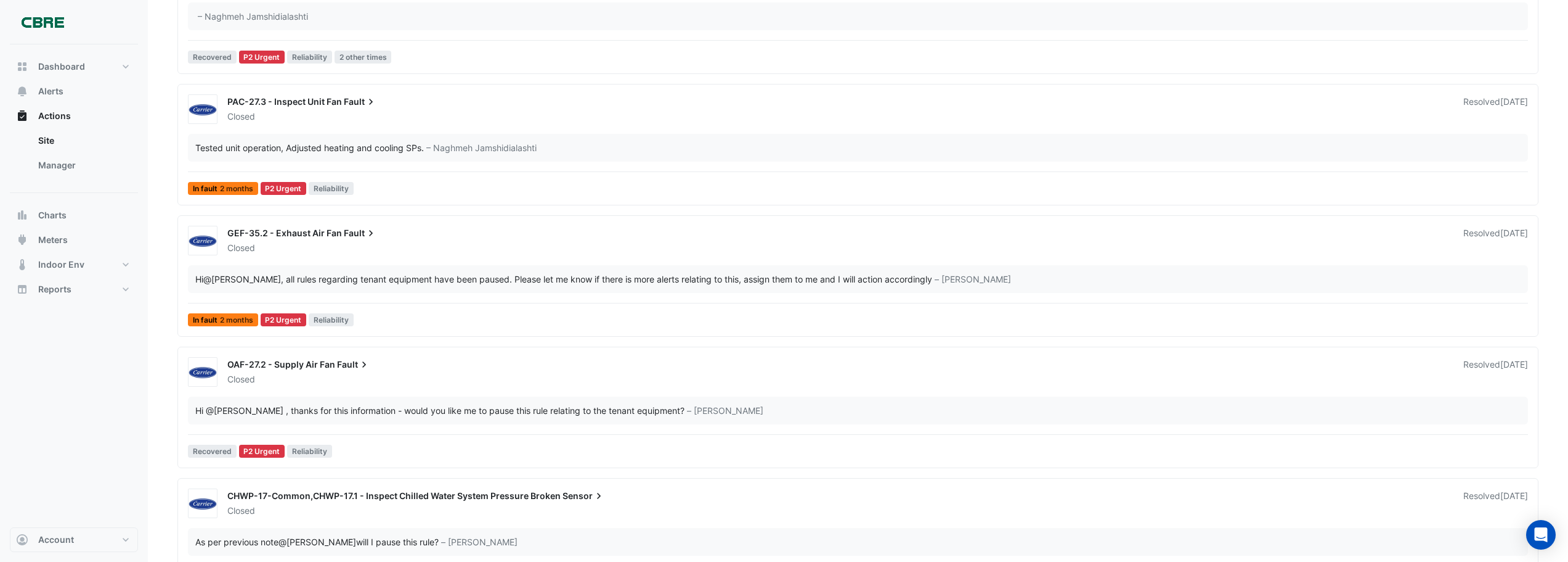
scroll to position [3700, 0]
